Goal: Check status

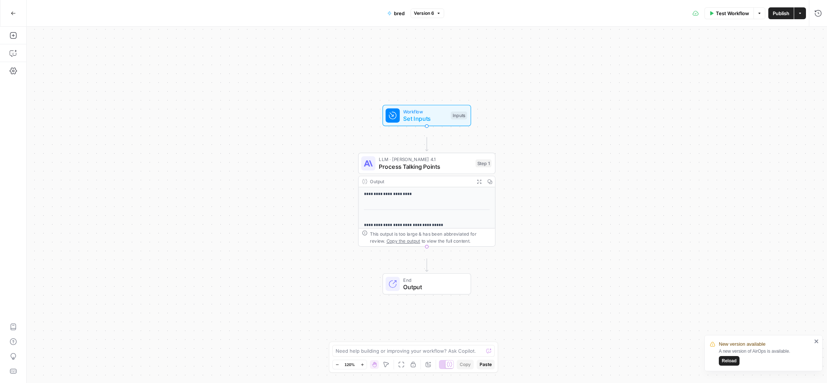
click at [12, 11] on icon "button" at bounding box center [13, 13] width 5 height 5
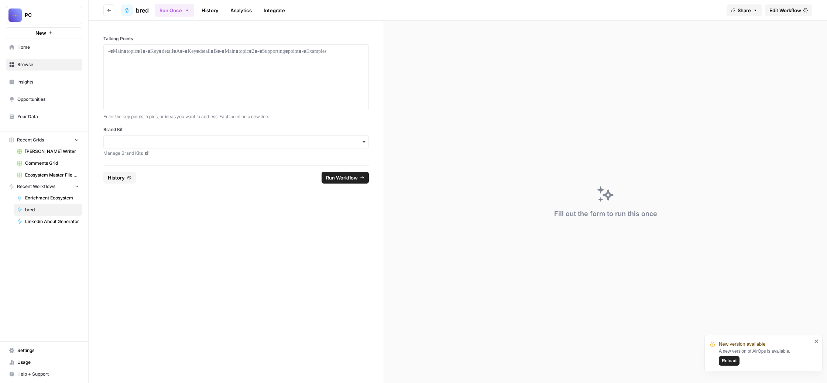
click at [223, 14] on link "History" at bounding box center [210, 10] width 26 height 12
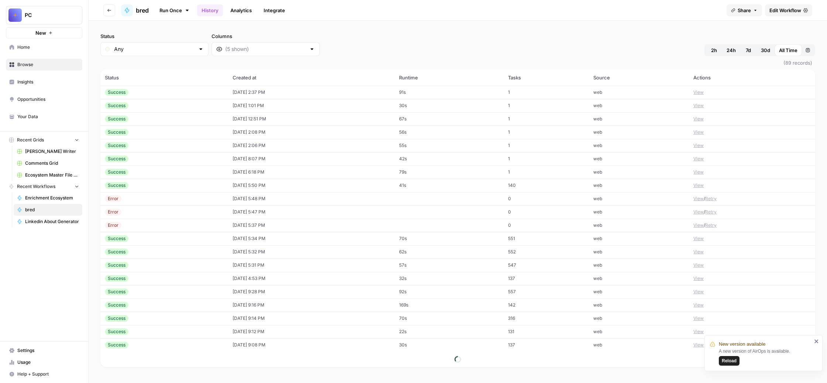
click at [703, 96] on button "View" at bounding box center [698, 92] width 10 height 7
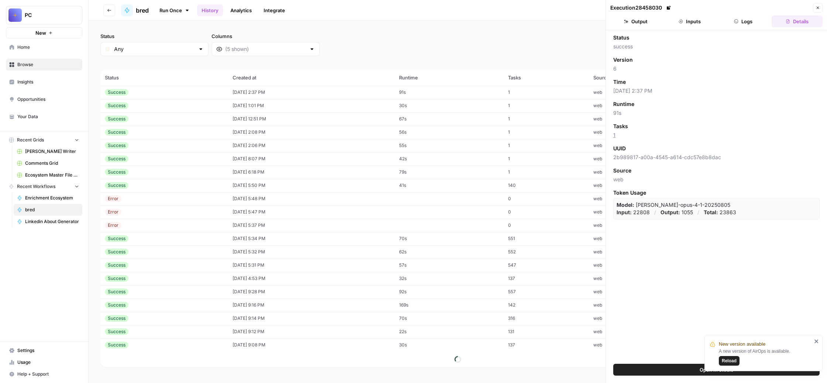
click at [640, 27] on button "Output" at bounding box center [635, 21] width 51 height 12
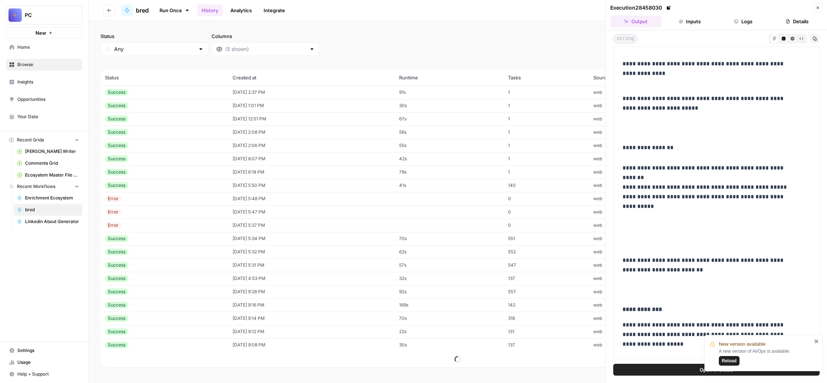
scroll to position [86, 0]
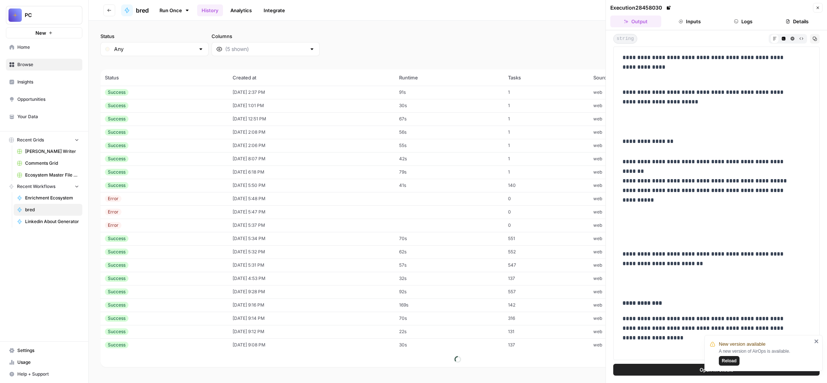
click at [815, 339] on icon "close" at bounding box center [816, 341] width 4 height 4
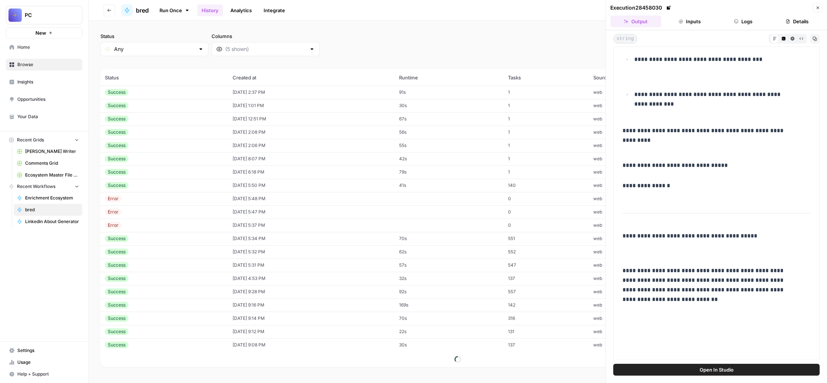
scroll to position [1286, 0]
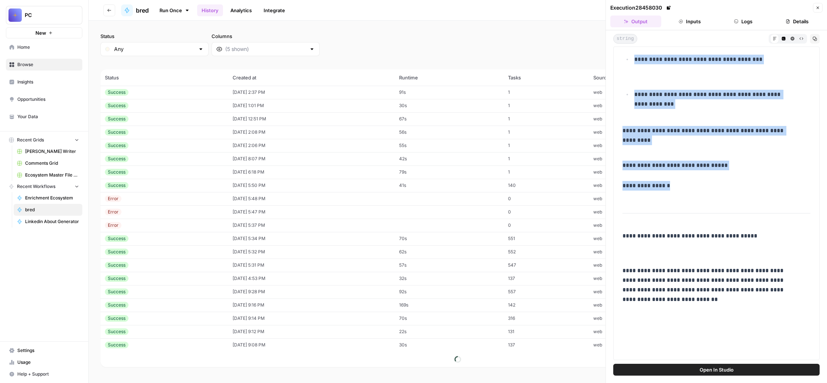
drag, startPoint x: 705, startPoint y: 248, endPoint x: 644, endPoint y: 71, distance: 186.6
click at [644, 71] on div "**********" at bounding box center [716, 202] width 206 height 313
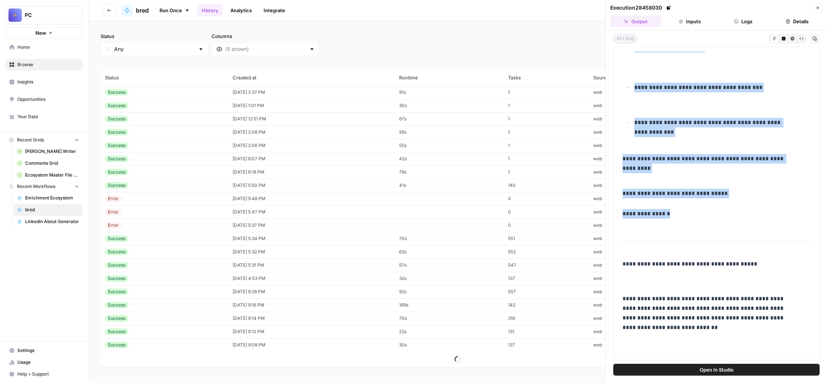
click at [799, 41] on icon "button" at bounding box center [801, 39] width 4 height 4
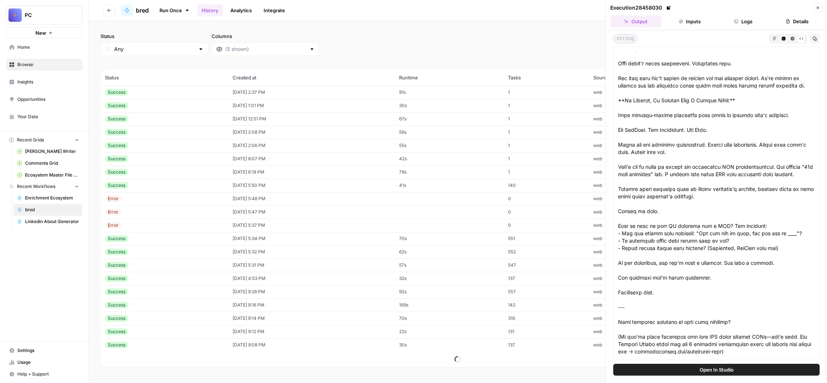
click at [812, 41] on icon "button" at bounding box center [814, 39] width 4 height 4
